Goal: Information Seeking & Learning: Find specific fact

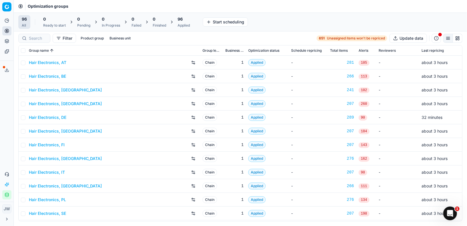
click at [28, 40] on div at bounding box center [34, 38] width 32 height 9
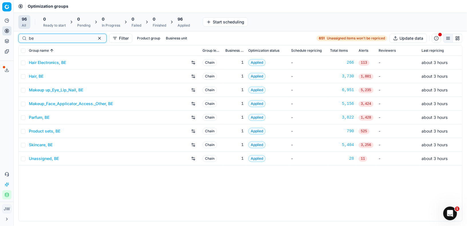
type input "be"
click at [42, 115] on link "Parfum, BE" at bounding box center [39, 118] width 21 height 6
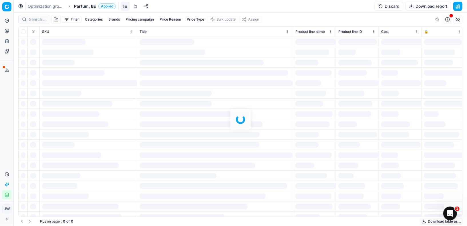
click at [39, 20] on div at bounding box center [241, 120] width 454 height 214
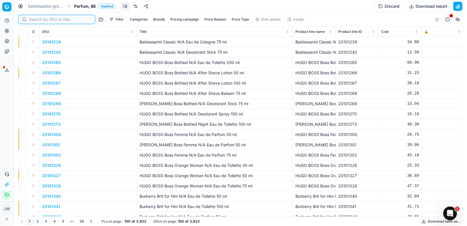
click at [39, 20] on input at bounding box center [60, 20] width 63 height 6
paste input "80060209-60"
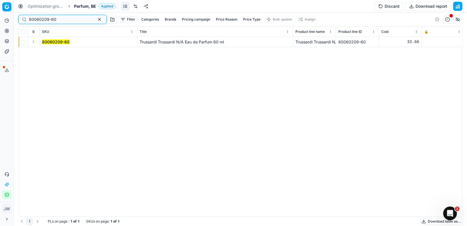
type input "80060209-60"
click at [35, 43] on button "Expand" at bounding box center [33, 41] width 7 height 7
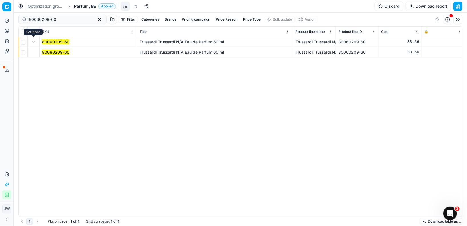
click at [58, 53] on mark "80060209-60" at bounding box center [55, 52] width 27 height 5
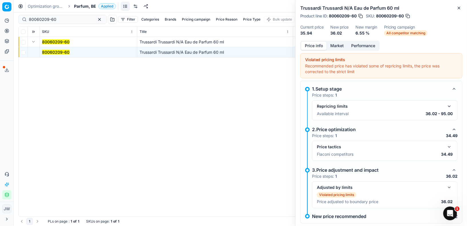
click at [449, 145] on button "button" at bounding box center [449, 147] width 7 height 7
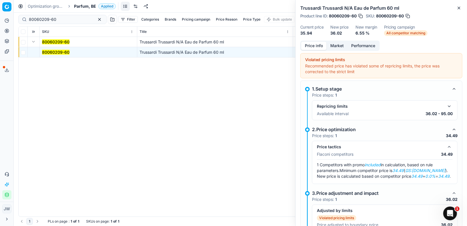
click at [335, 45] on button "Market" at bounding box center [337, 46] width 21 height 8
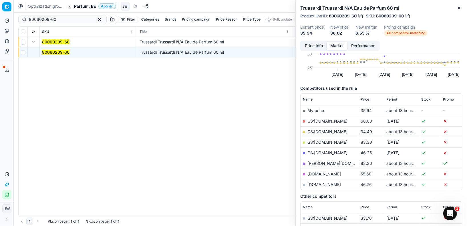
scroll to position [59, 0]
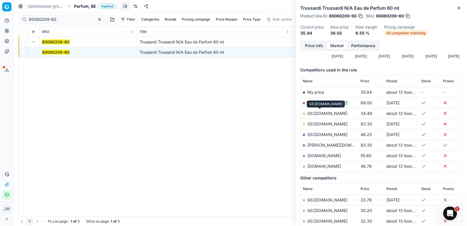
click at [318, 111] on link "GS:[DOMAIN_NAME]" at bounding box center [328, 113] width 40 height 5
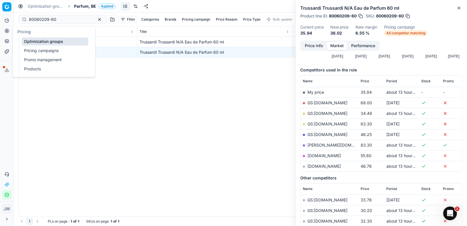
click at [3, 31] on button "Pricing" at bounding box center [6, 30] width 9 height 9
click at [33, 44] on link "Optimization groups" at bounding box center [55, 41] width 67 height 8
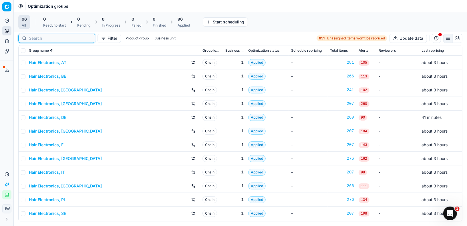
click at [42, 40] on input at bounding box center [60, 38] width 63 height 6
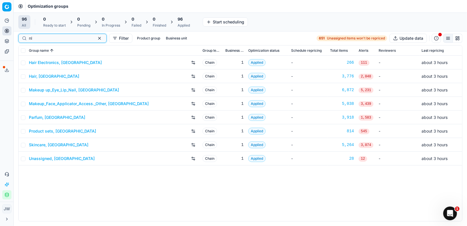
type input "nl"
click at [43, 116] on link "Parfum, [GEOGRAPHIC_DATA]" at bounding box center [57, 118] width 56 height 6
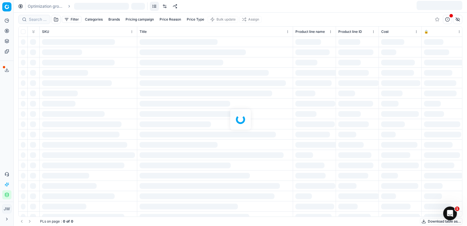
click at [41, 20] on div at bounding box center [241, 120] width 454 height 214
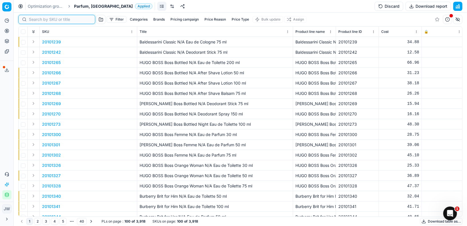
click at [41, 20] on input at bounding box center [60, 20] width 63 height 6
paste input "80044118-60"
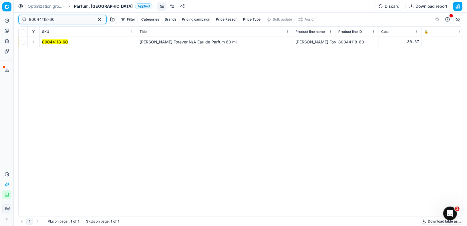
type input "80044118-60"
click at [34, 41] on button "Expand" at bounding box center [33, 41] width 7 height 7
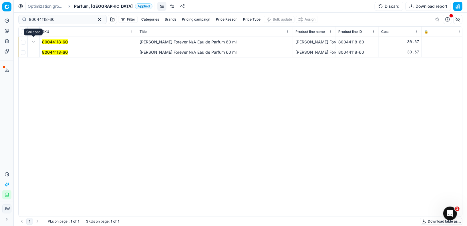
click at [52, 49] on td "80044118-60" at bounding box center [89, 52] width 98 height 10
click at [52, 51] on mark "80044118-60" at bounding box center [55, 52] width 26 height 5
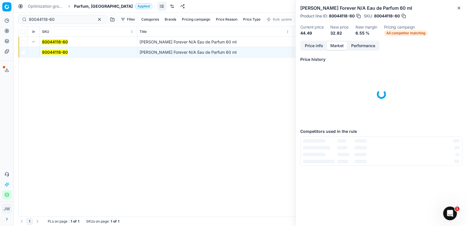
click at [334, 45] on button "Market" at bounding box center [337, 46] width 21 height 8
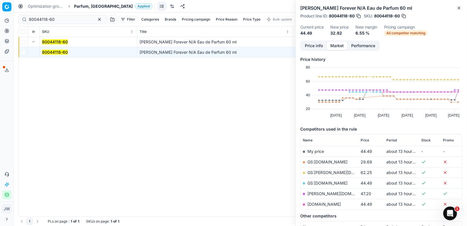
click at [312, 44] on button "Price info" at bounding box center [313, 46] width 25 height 8
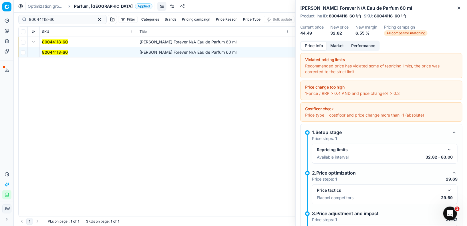
click at [451, 188] on button "button" at bounding box center [449, 190] width 7 height 7
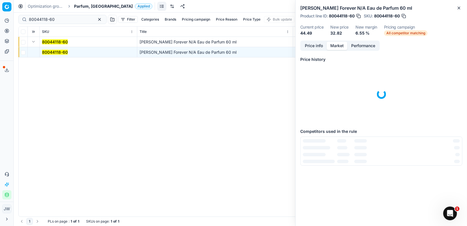
click at [336, 44] on button "Market" at bounding box center [337, 46] width 21 height 8
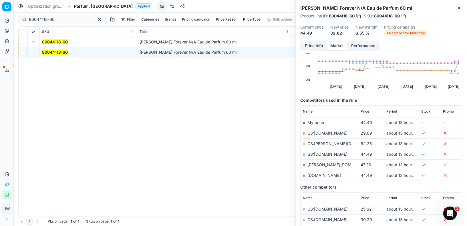
scroll to position [39, 0]
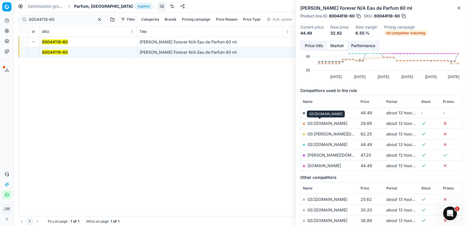
click at [323, 123] on link "GS:[DOMAIN_NAME]" at bounding box center [328, 123] width 40 height 5
click at [460, 10] on icon "button" at bounding box center [459, 8] width 5 height 5
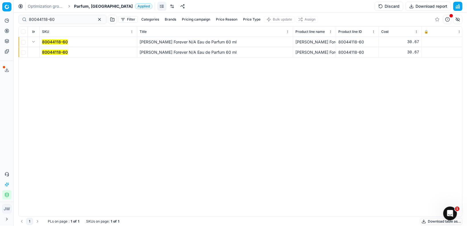
click at [6, 28] on button "Pricing" at bounding box center [6, 30] width 9 height 9
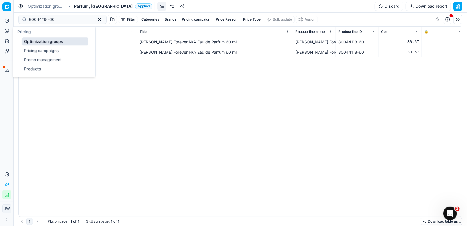
click at [33, 41] on link "Optimization groups" at bounding box center [55, 41] width 67 height 8
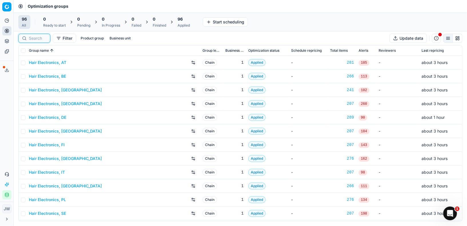
click at [43, 37] on input at bounding box center [38, 38] width 18 height 6
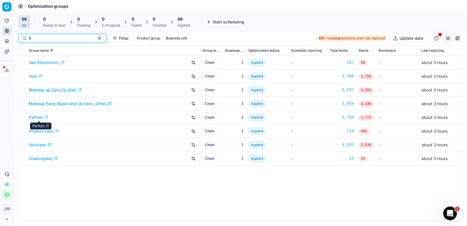
type input "it"
click at [44, 118] on link "Parfum, IT" at bounding box center [38, 118] width 19 height 6
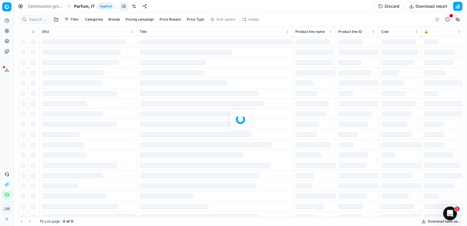
click at [34, 20] on div at bounding box center [241, 120] width 454 height 214
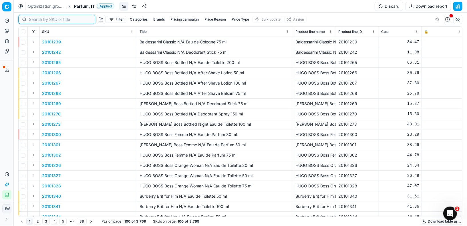
click at [34, 20] on input at bounding box center [60, 20] width 63 height 6
paste input "80004581-90"
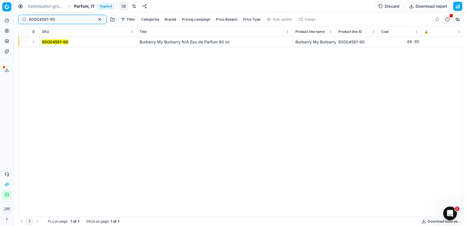
type input "80004581-90"
click at [35, 37] on td at bounding box center [34, 42] width 12 height 10
click at [35, 42] on button "Expand" at bounding box center [33, 41] width 7 height 7
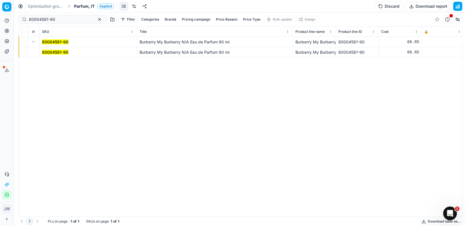
click at [66, 54] on mark "80004581-90" at bounding box center [55, 52] width 26 height 5
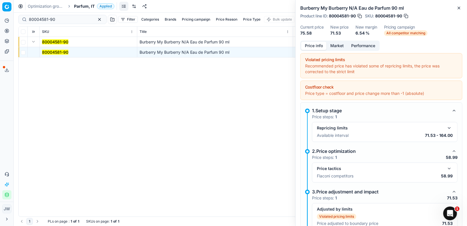
click at [449, 166] on button "button" at bounding box center [449, 168] width 7 height 7
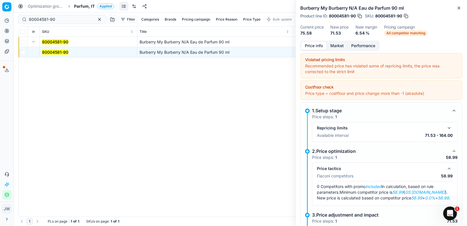
click at [341, 46] on button "Market" at bounding box center [337, 46] width 21 height 8
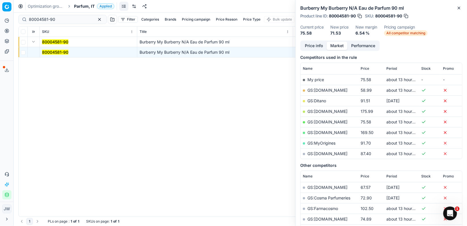
scroll to position [72, 0]
click at [322, 90] on link "GS:[DOMAIN_NAME]" at bounding box center [328, 90] width 40 height 5
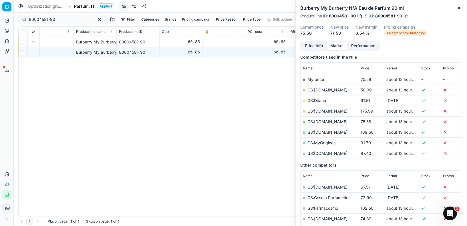
scroll to position [0, 259]
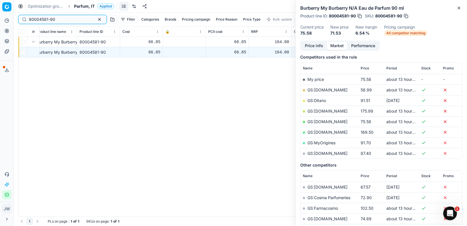
click at [58, 20] on input "80004581-90" at bounding box center [60, 20] width 63 height 6
click at [8, 31] on icon at bounding box center [7, 31] width 5 height 5
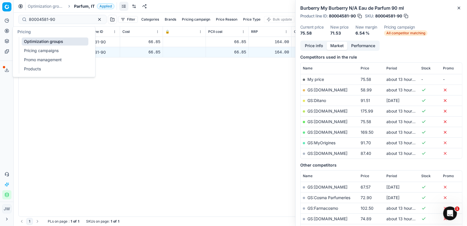
click at [27, 42] on link "Optimization groups" at bounding box center [55, 41] width 67 height 8
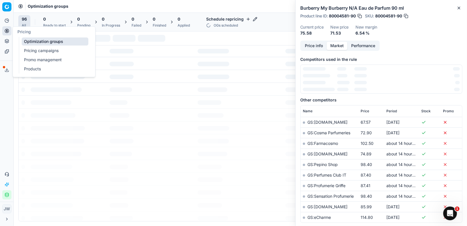
scroll to position [74, 0]
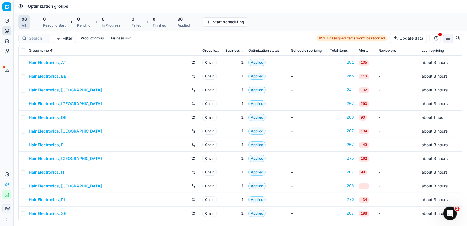
click at [34, 40] on div at bounding box center [34, 38] width 32 height 9
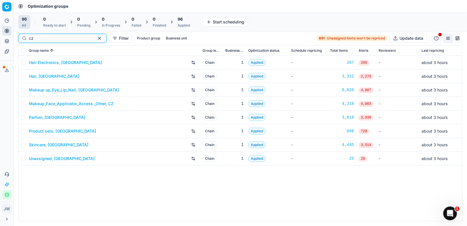
type input "cz"
click at [48, 118] on link "Parfum, [GEOGRAPHIC_DATA]" at bounding box center [57, 118] width 56 height 6
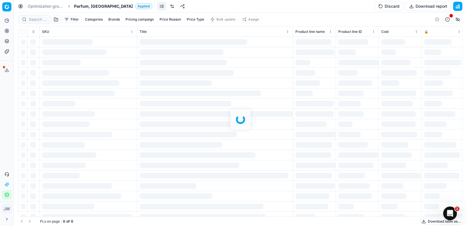
click at [30, 23] on div at bounding box center [241, 120] width 454 height 214
click at [35, 21] on div at bounding box center [241, 120] width 454 height 214
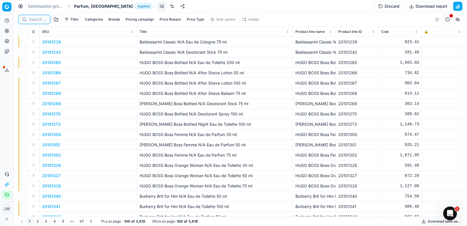
click at [35, 21] on input at bounding box center [38, 20] width 18 height 6
paste input "90004643-0006973"
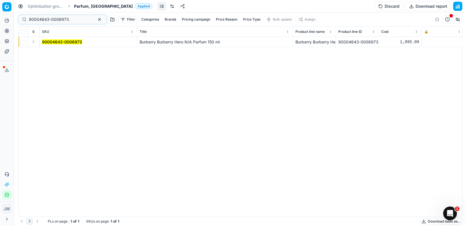
click at [34, 40] on button "Expand" at bounding box center [33, 41] width 7 height 7
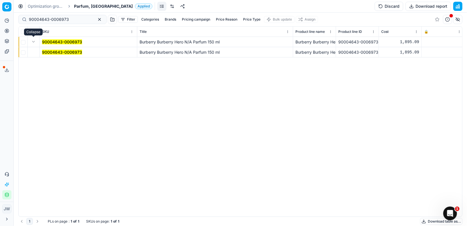
click at [48, 52] on mark "90004643-0006973" at bounding box center [62, 52] width 40 height 5
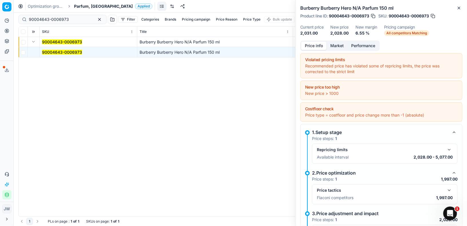
click at [449, 187] on button "button" at bounding box center [449, 190] width 7 height 7
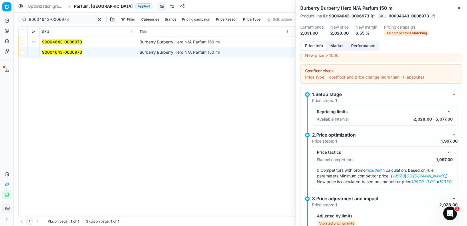
scroll to position [38, 0]
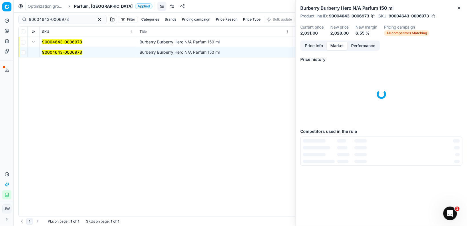
click at [340, 42] on button "Market" at bounding box center [337, 46] width 21 height 8
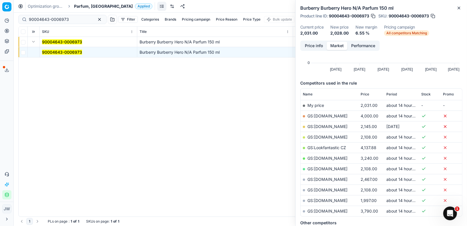
scroll to position [69, 0]
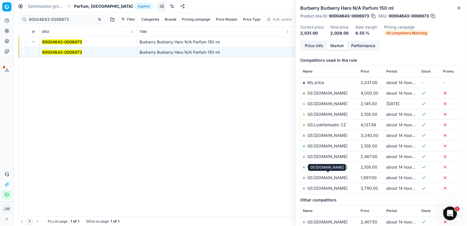
click at [331, 176] on link "GS:[DOMAIN_NAME]" at bounding box center [328, 177] width 40 height 5
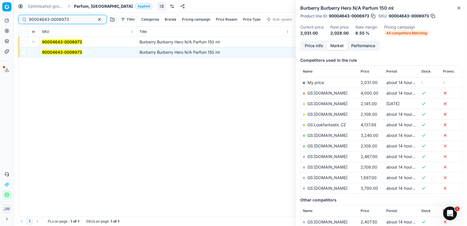
drag, startPoint x: 74, startPoint y: 18, endPoint x: 0, endPoint y: 4, distance: 74.8
click at [0, 4] on div "Pricing platform Analytics Pricing Product portfolio Templates Export service 8…" at bounding box center [233, 113] width 467 height 226
paste input "80004581-90"
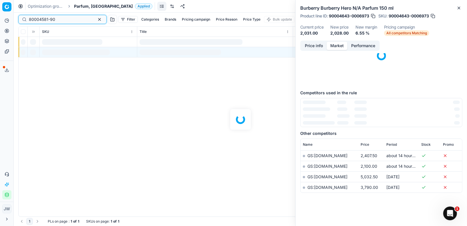
scroll to position [69, 0]
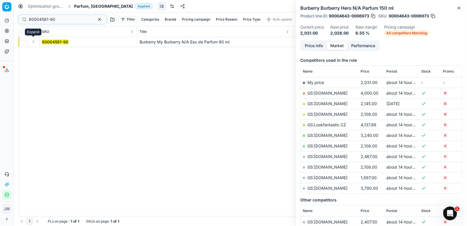
click at [34, 43] on button "Expand" at bounding box center [33, 41] width 7 height 7
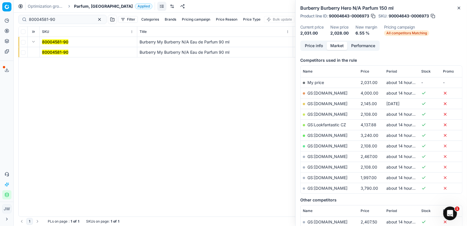
click at [46, 53] on mark "80004581-90" at bounding box center [55, 52] width 26 height 5
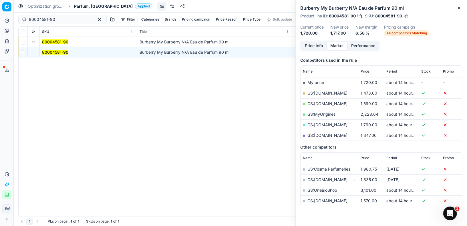
click at [314, 41] on div "Price info Market Performance" at bounding box center [341, 46] width 80 height 10
click at [317, 47] on button "Price info" at bounding box center [313, 46] width 25 height 8
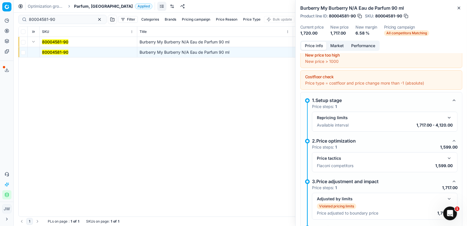
scroll to position [38, 0]
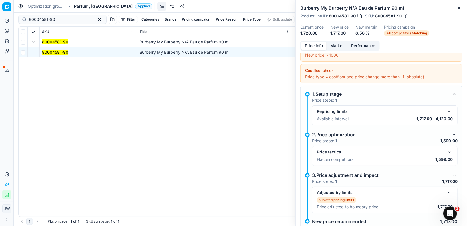
click at [455, 173] on button "button" at bounding box center [454, 175] width 7 height 7
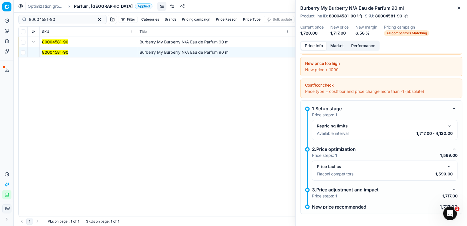
click at [455, 173] on div "Price tactics Flaconi competitors 1,599.00" at bounding box center [385, 171] width 146 height 20
click at [457, 187] on button "button" at bounding box center [454, 190] width 7 height 7
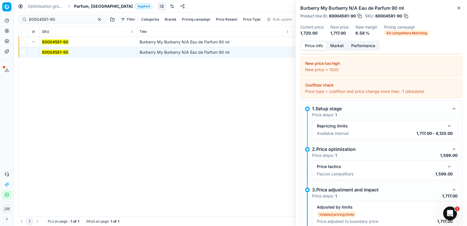
scroll to position [53, 0]
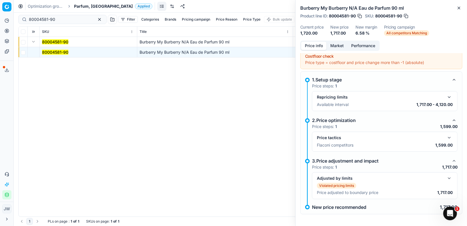
click at [449, 137] on button "button" at bounding box center [449, 138] width 7 height 7
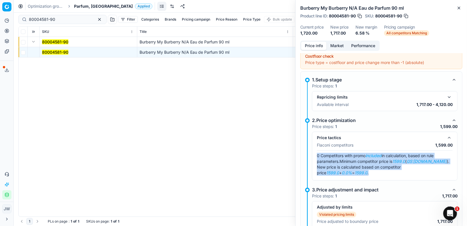
click at [339, 46] on button "Market" at bounding box center [337, 46] width 21 height 8
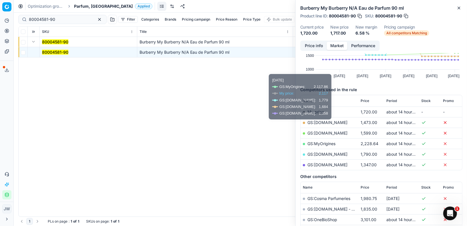
scroll to position [48, 0]
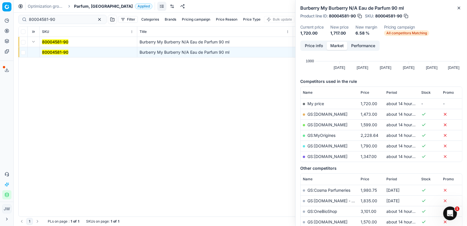
click at [311, 45] on button "Price info" at bounding box center [313, 46] width 25 height 8
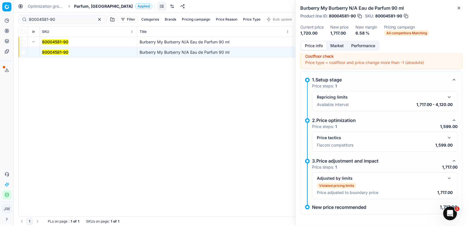
click at [450, 137] on button "button" at bounding box center [449, 138] width 7 height 7
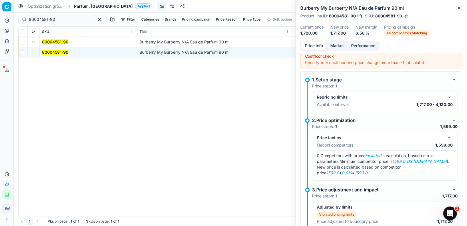
click at [450, 137] on button "button" at bounding box center [449, 138] width 7 height 7
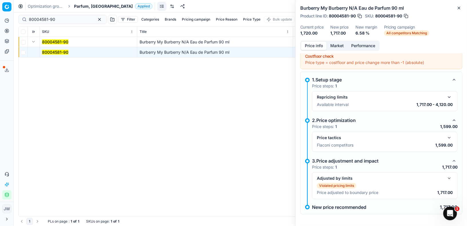
click at [341, 47] on button "Market" at bounding box center [337, 46] width 21 height 8
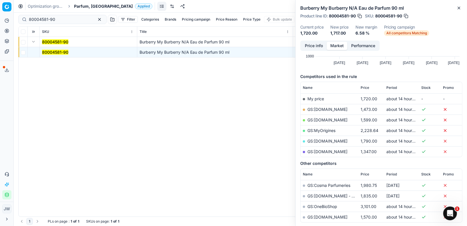
scroll to position [82, 0]
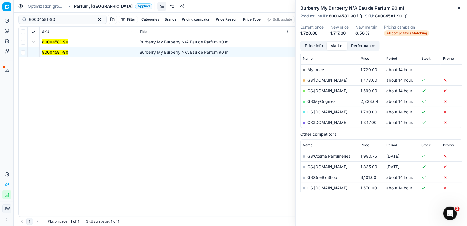
click at [327, 87] on td "GS:[DOMAIN_NAME]" at bounding box center [330, 91] width 58 height 11
click at [311, 90] on link "GS:[DOMAIN_NAME]" at bounding box center [328, 90] width 40 height 5
drag, startPoint x: 61, startPoint y: 19, endPoint x: 0, endPoint y: 11, distance: 61.6
click at [0, 11] on div "Pricing platform Analytics Pricing Product portfolio Templates Export service 8…" at bounding box center [233, 113] width 467 height 226
paste input "20103692"
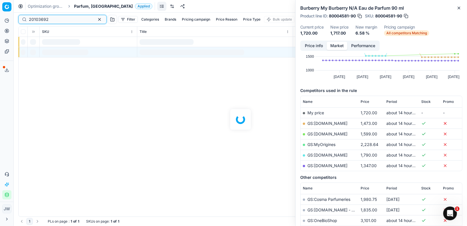
scroll to position [82, 0]
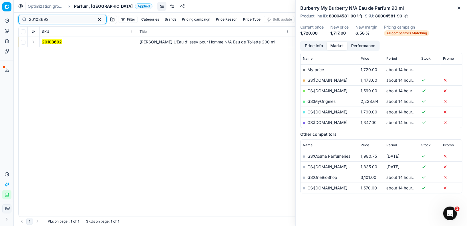
type input "20103692"
click at [33, 43] on button "Expand" at bounding box center [33, 41] width 7 height 7
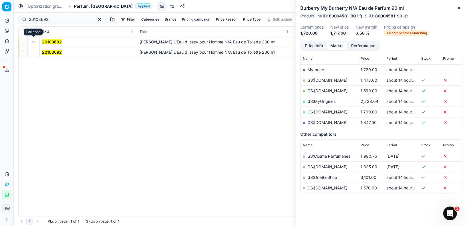
click at [44, 48] on td "20103692" at bounding box center [89, 52] width 98 height 10
click at [47, 50] on mark "20103692" at bounding box center [52, 52] width 20 height 5
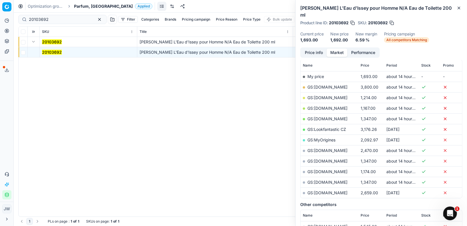
click at [319, 49] on button "Price info" at bounding box center [313, 53] width 25 height 8
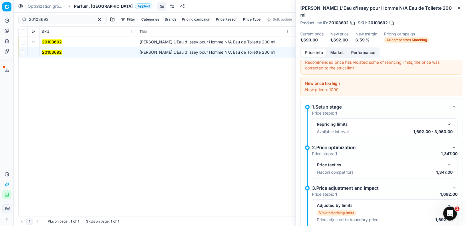
click at [449, 162] on button "button" at bounding box center [449, 165] width 7 height 7
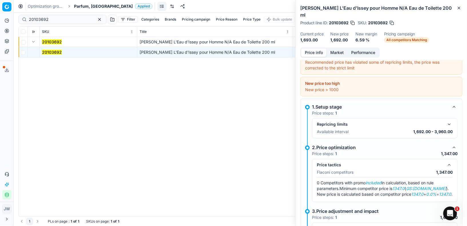
click at [338, 49] on button "Market" at bounding box center [337, 53] width 21 height 8
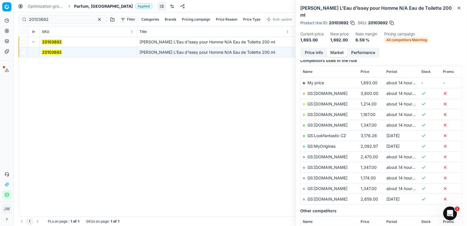
scroll to position [79, 0]
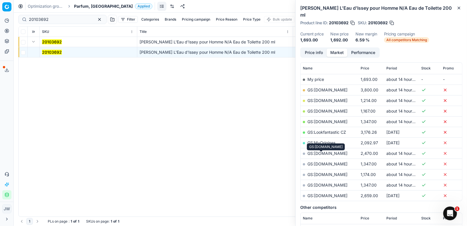
click at [325, 162] on link "GS:[DOMAIN_NAME]" at bounding box center [328, 164] width 40 height 5
